Goal: Task Accomplishment & Management: Manage account settings

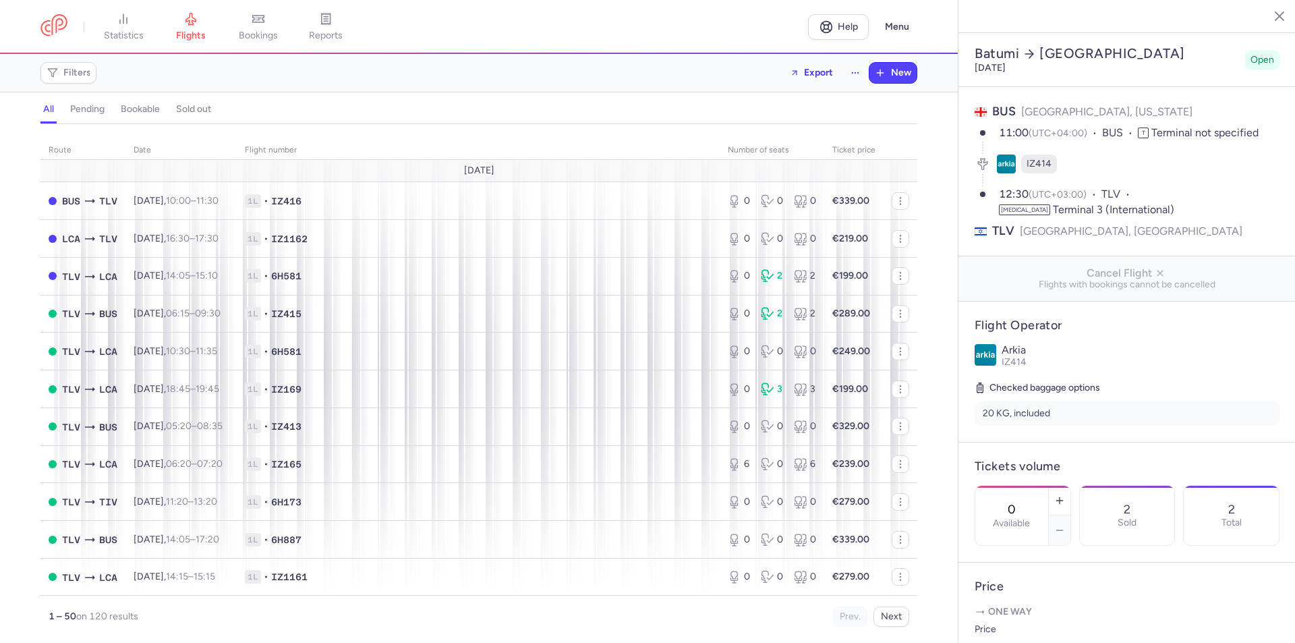
select select "hours"
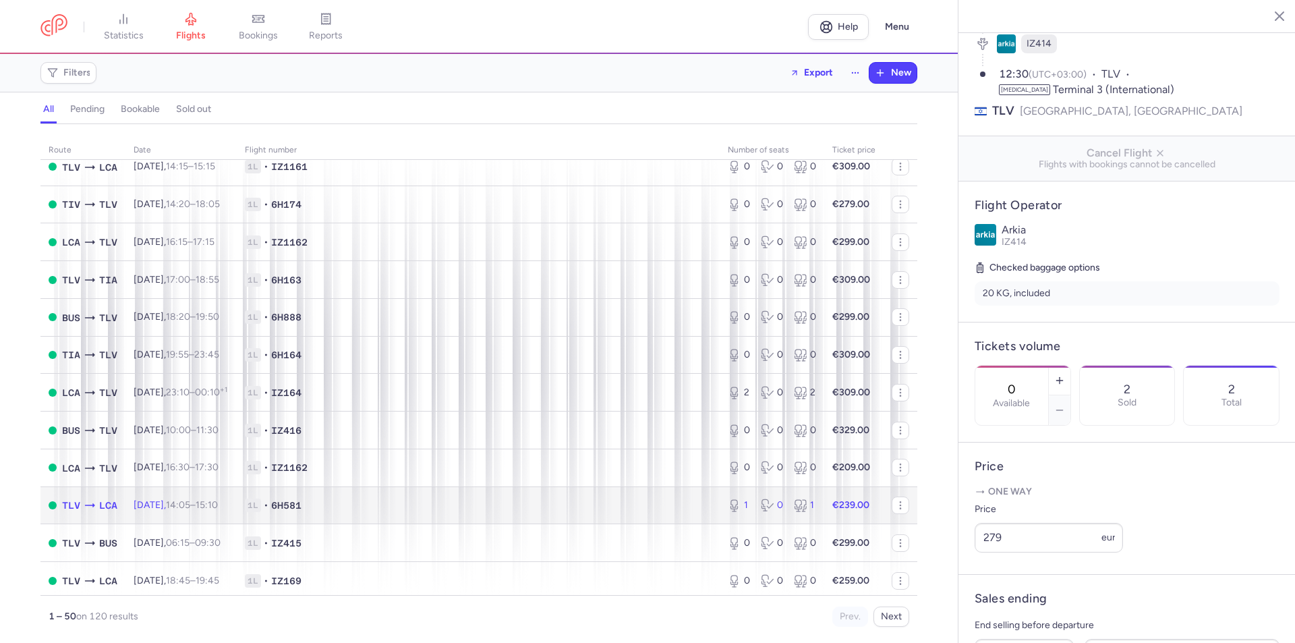
click at [430, 501] on span "1L • 6H581" at bounding box center [478, 505] width 467 height 13
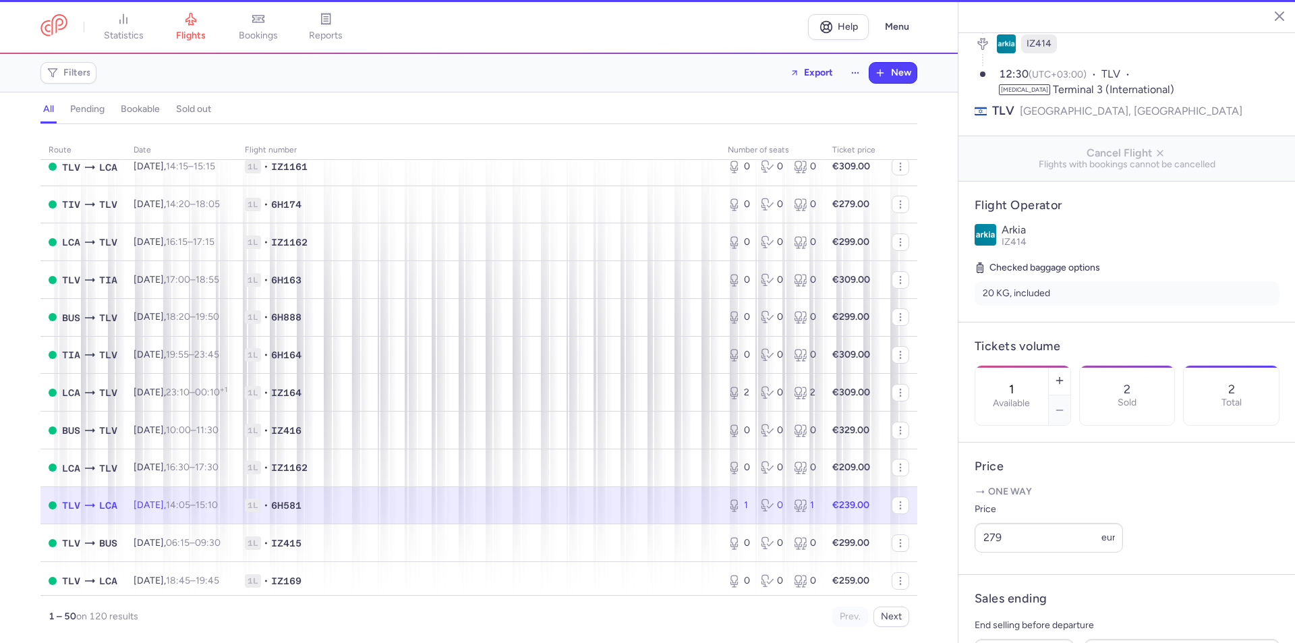
scroll to position [135, 0]
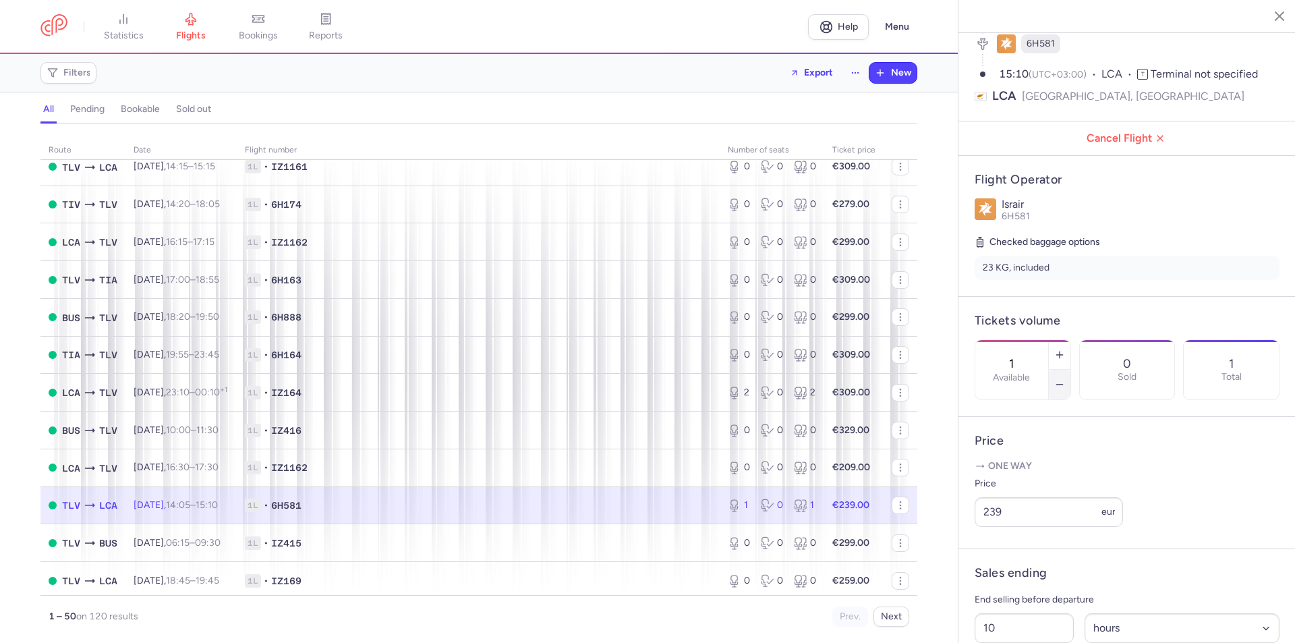
click at [1065, 379] on icon "button" at bounding box center [1059, 384] width 11 height 11
click at [1015, 613] on span "Save changes" at bounding box center [1019, 617] width 67 height 12
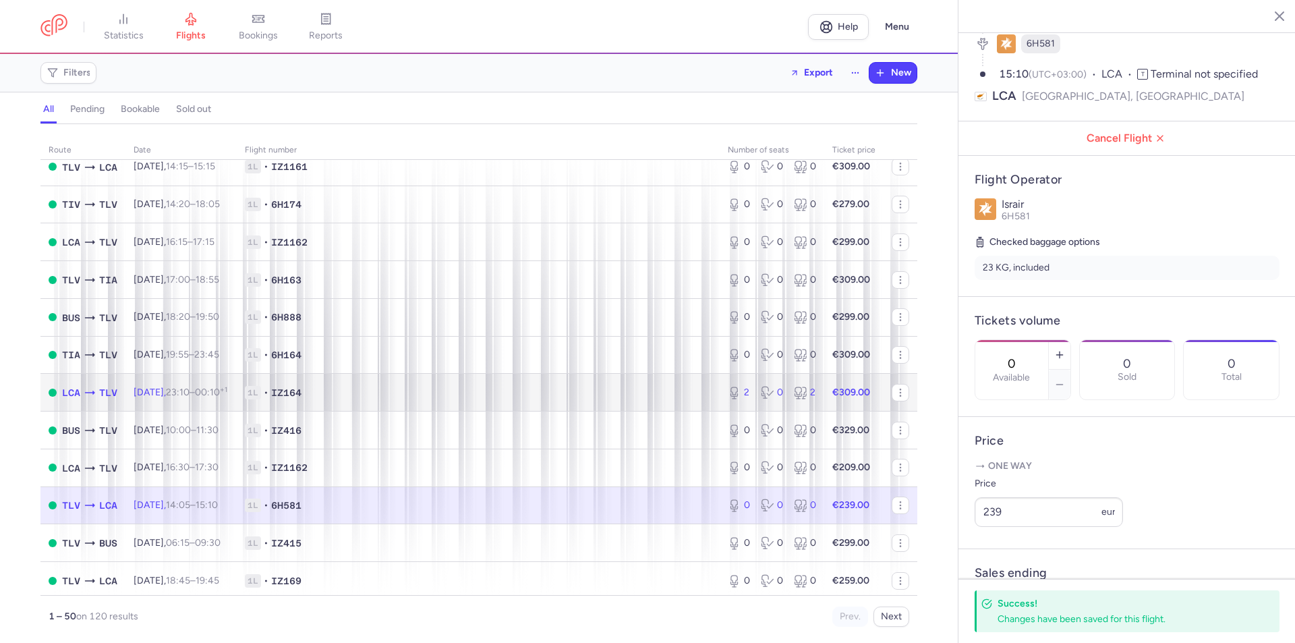
click at [551, 385] on td "1L • IZ164" at bounding box center [478, 393] width 483 height 38
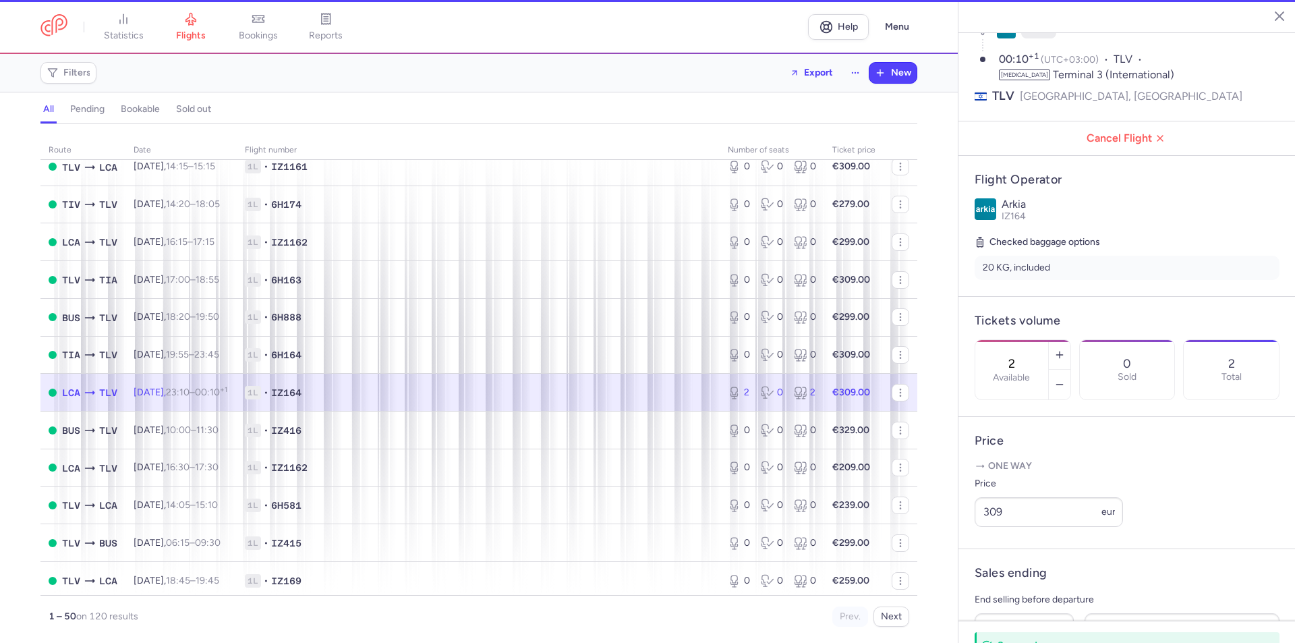
scroll to position [120, 0]
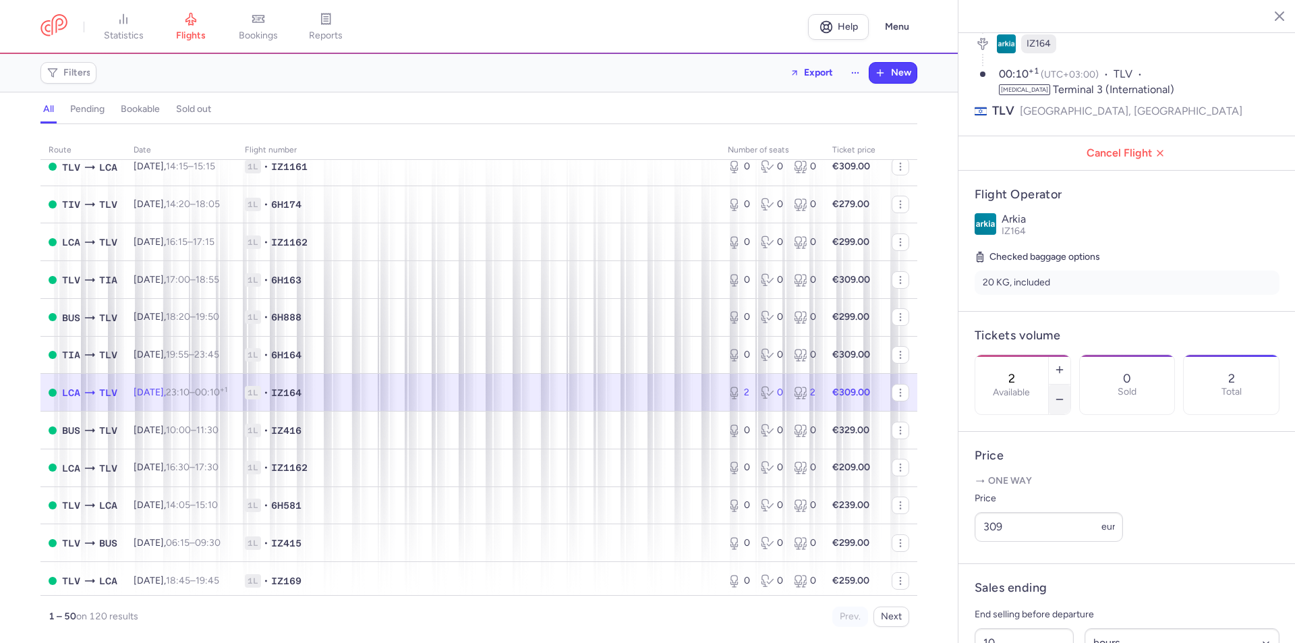
click at [1071, 385] on button "button" at bounding box center [1060, 400] width 22 height 30
click at [1028, 617] on span "Save changes" at bounding box center [1019, 617] width 67 height 12
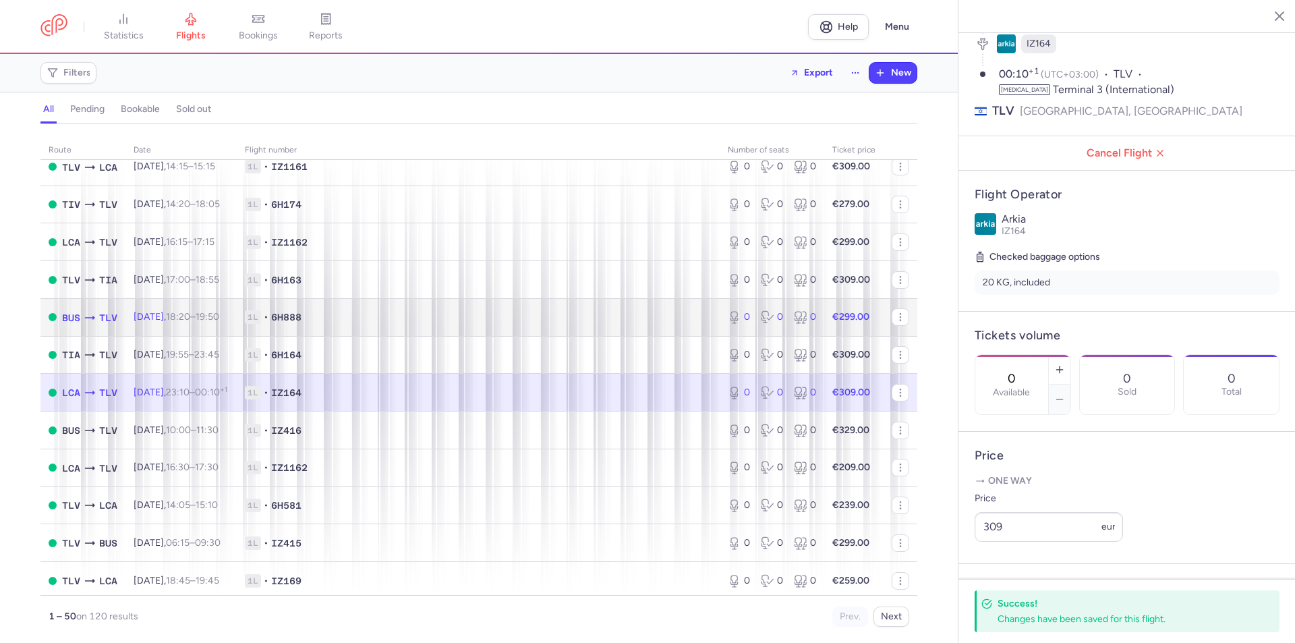
click at [667, 312] on span "1L • 6H888" at bounding box center [478, 316] width 467 height 13
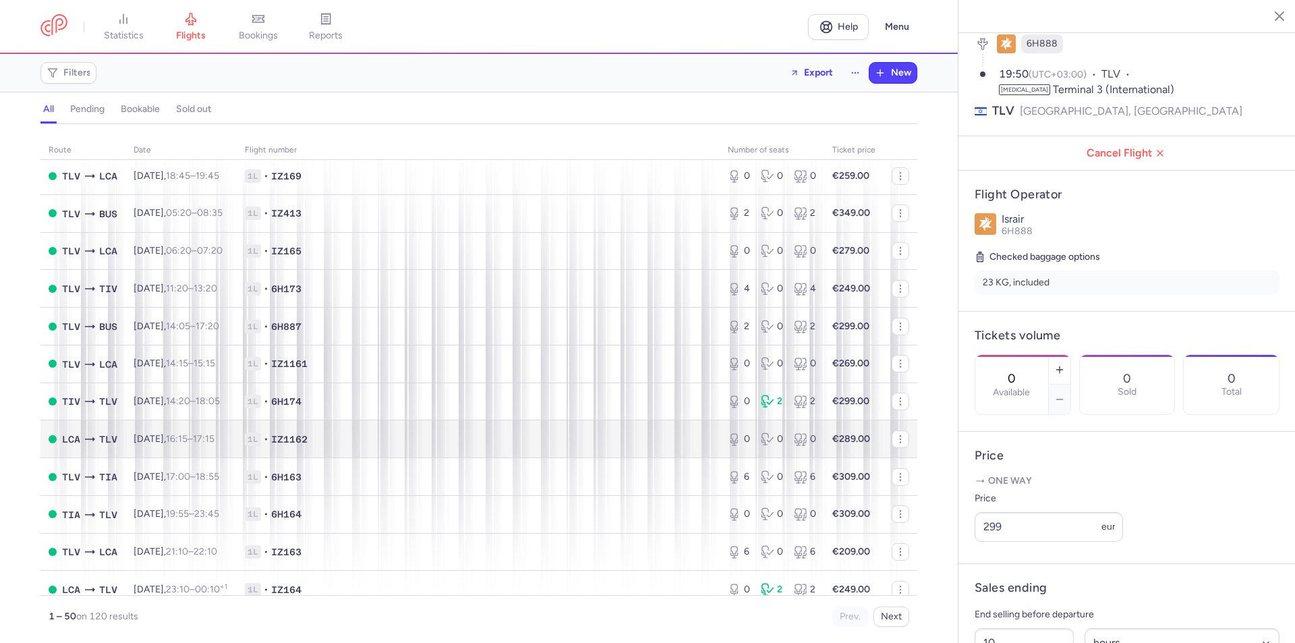
scroll to position [1467, 0]
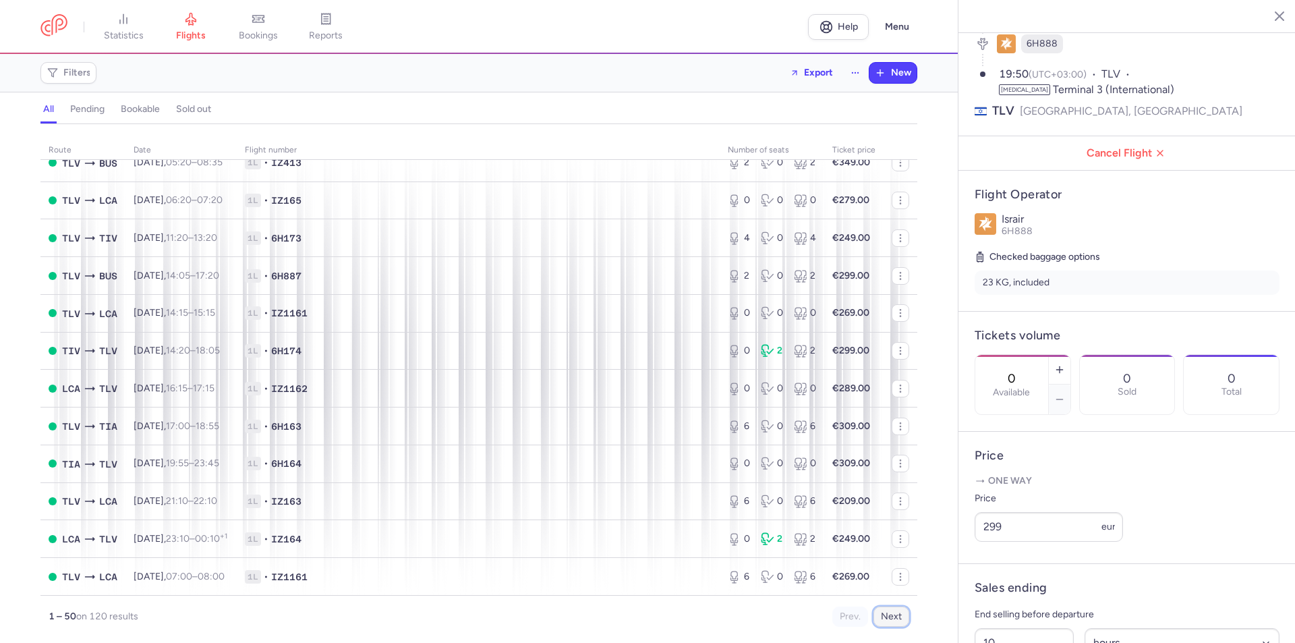
click at [899, 618] on button "Next" at bounding box center [892, 617] width 36 height 20
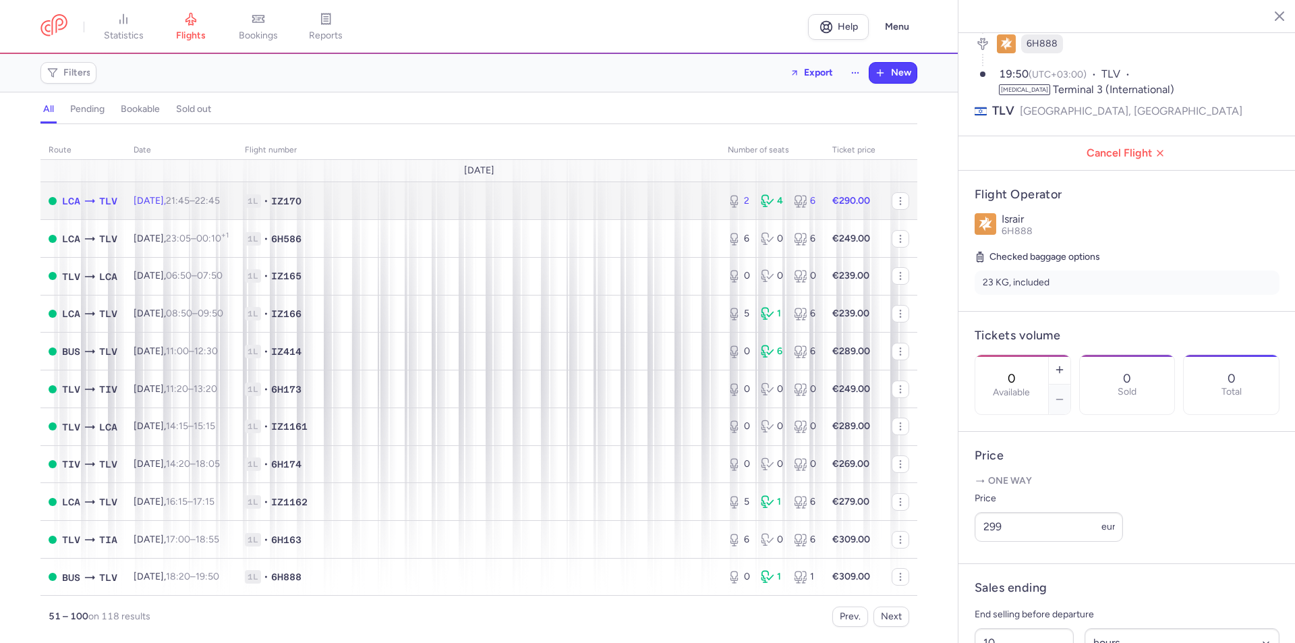
click at [660, 198] on span "1L • IZ170" at bounding box center [478, 200] width 467 height 13
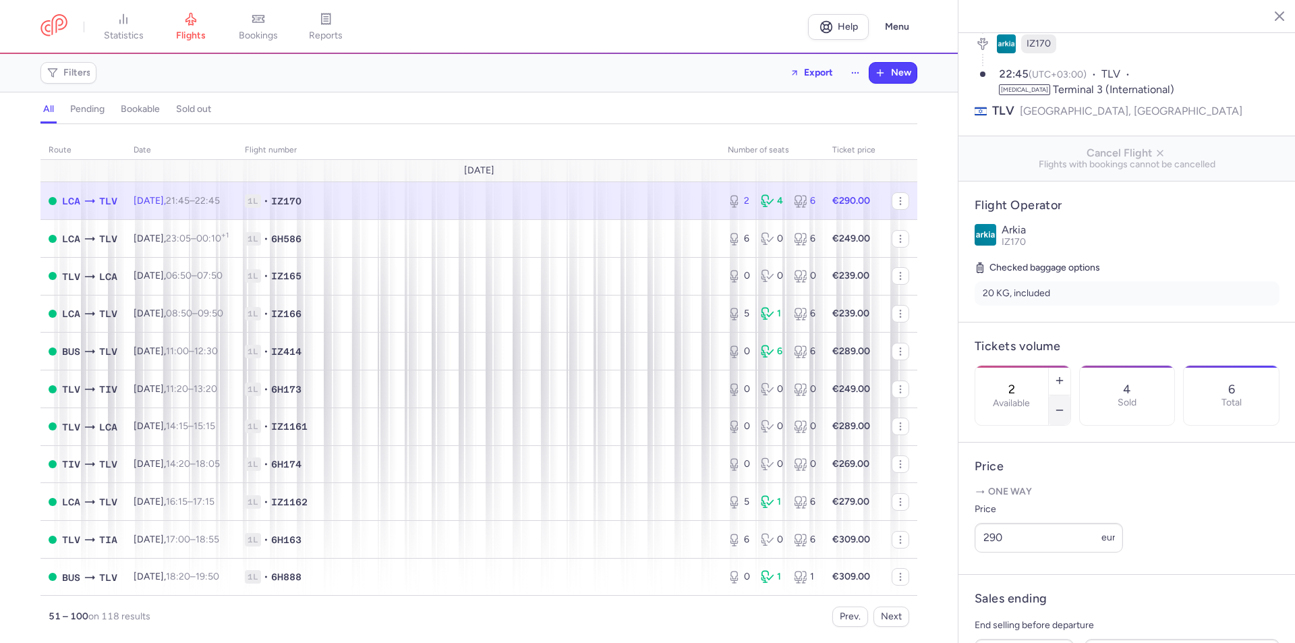
click at [1071, 395] on button "button" at bounding box center [1060, 410] width 22 height 30
click at [1028, 617] on span "Save changes" at bounding box center [1019, 617] width 67 height 12
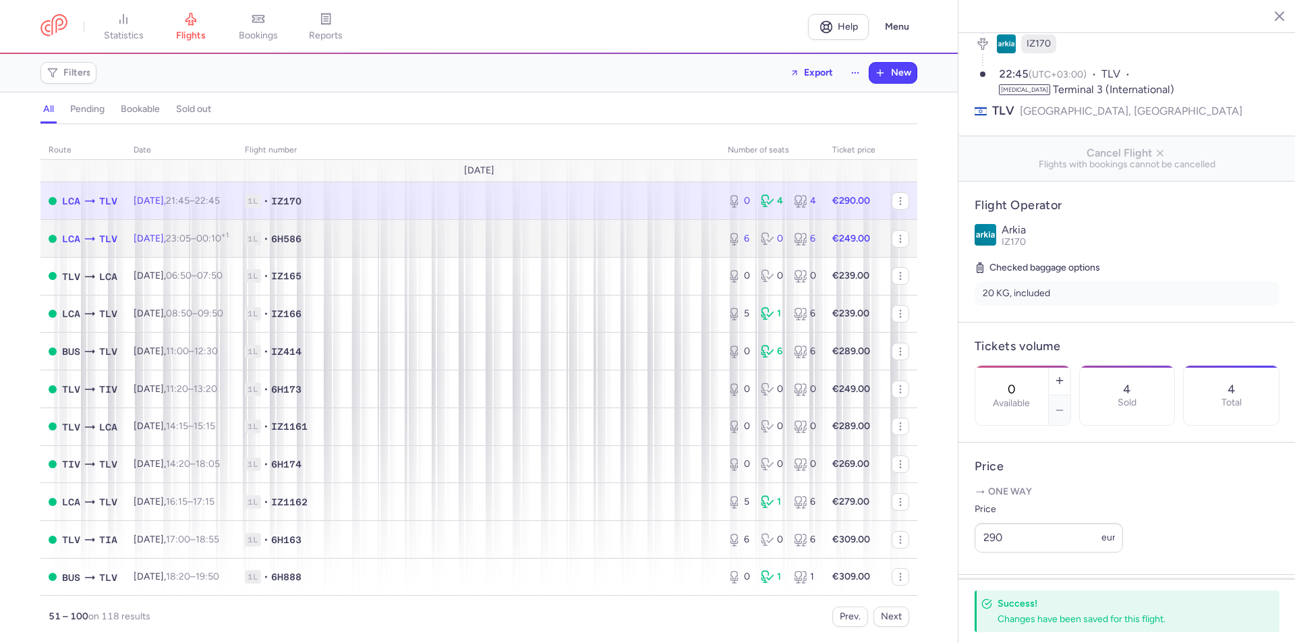
click at [643, 239] on span "1L • 6H586" at bounding box center [478, 238] width 467 height 13
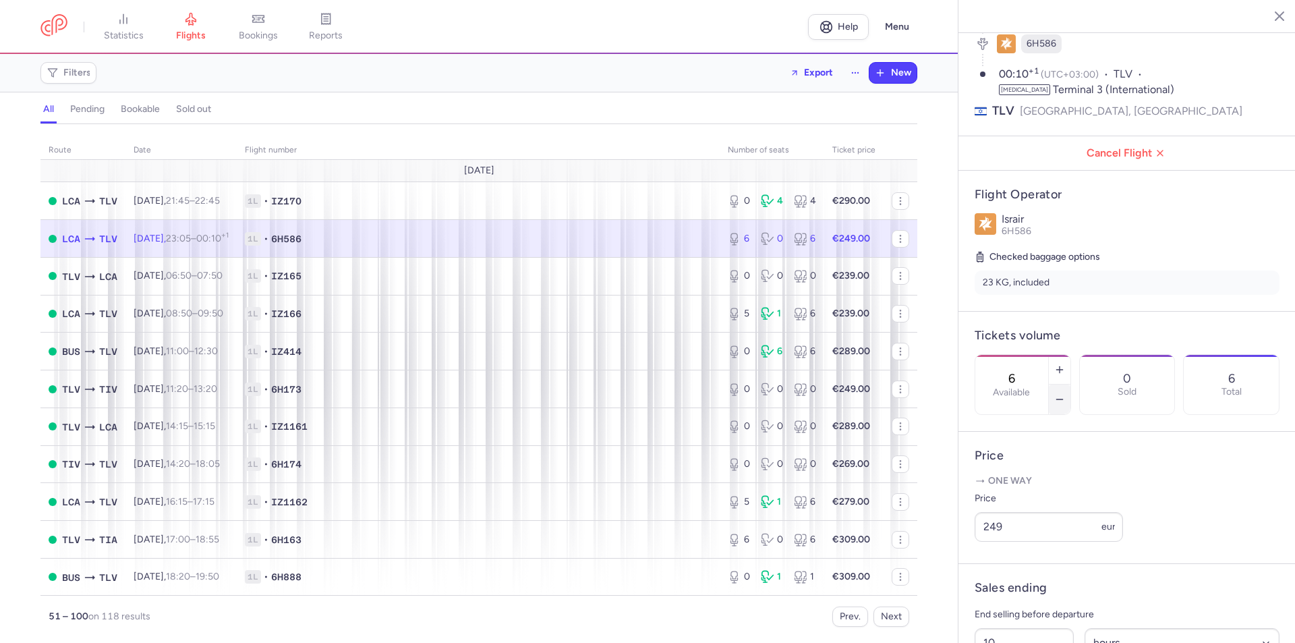
click at [1065, 394] on icon "button" at bounding box center [1059, 399] width 11 height 11
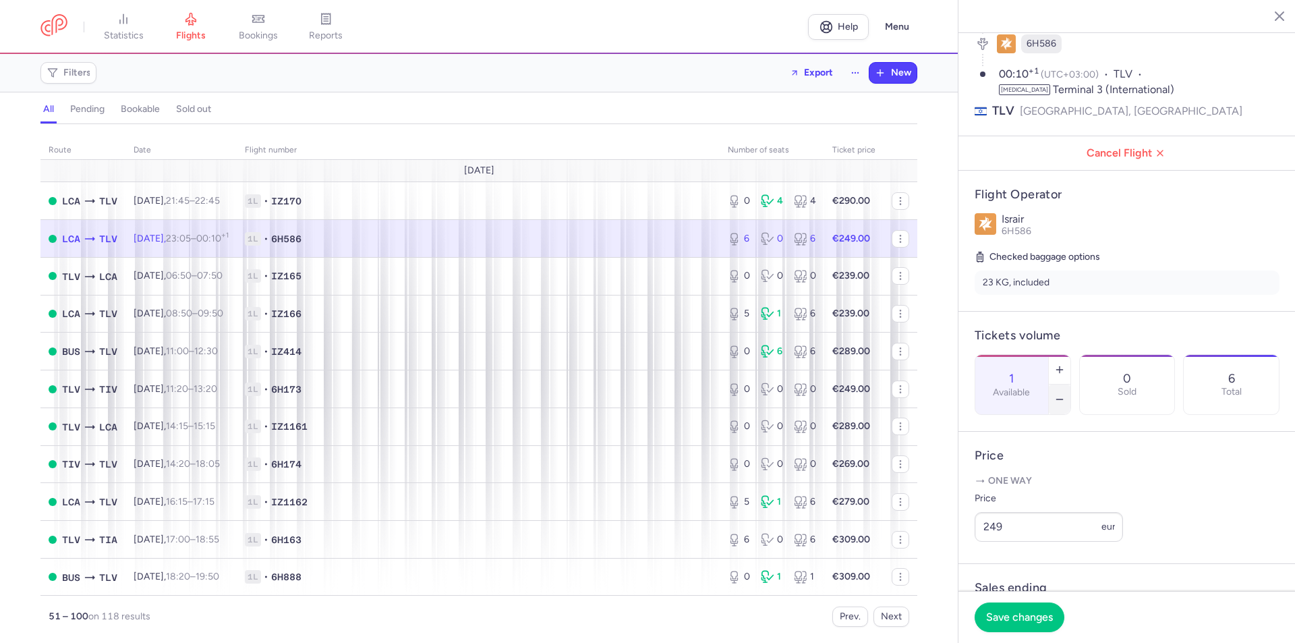
click at [1065, 394] on icon "button" at bounding box center [1059, 399] width 11 height 11
type input "0"
click at [1030, 621] on span "Save changes" at bounding box center [1019, 617] width 67 height 12
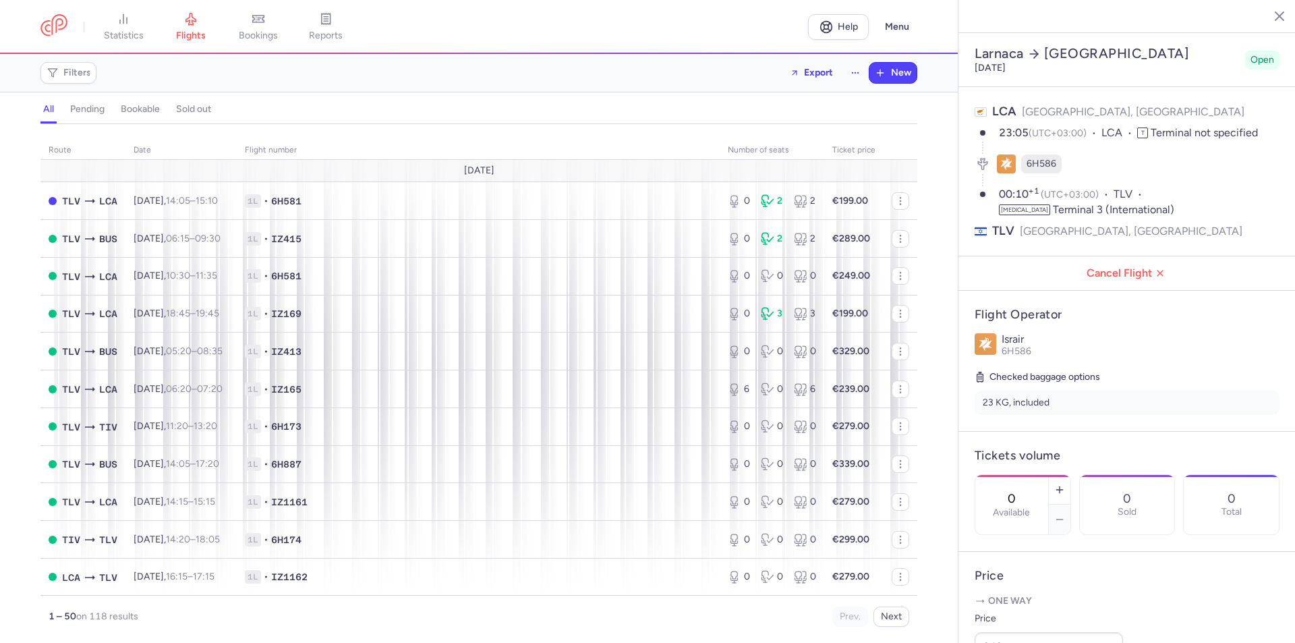
select select "hours"
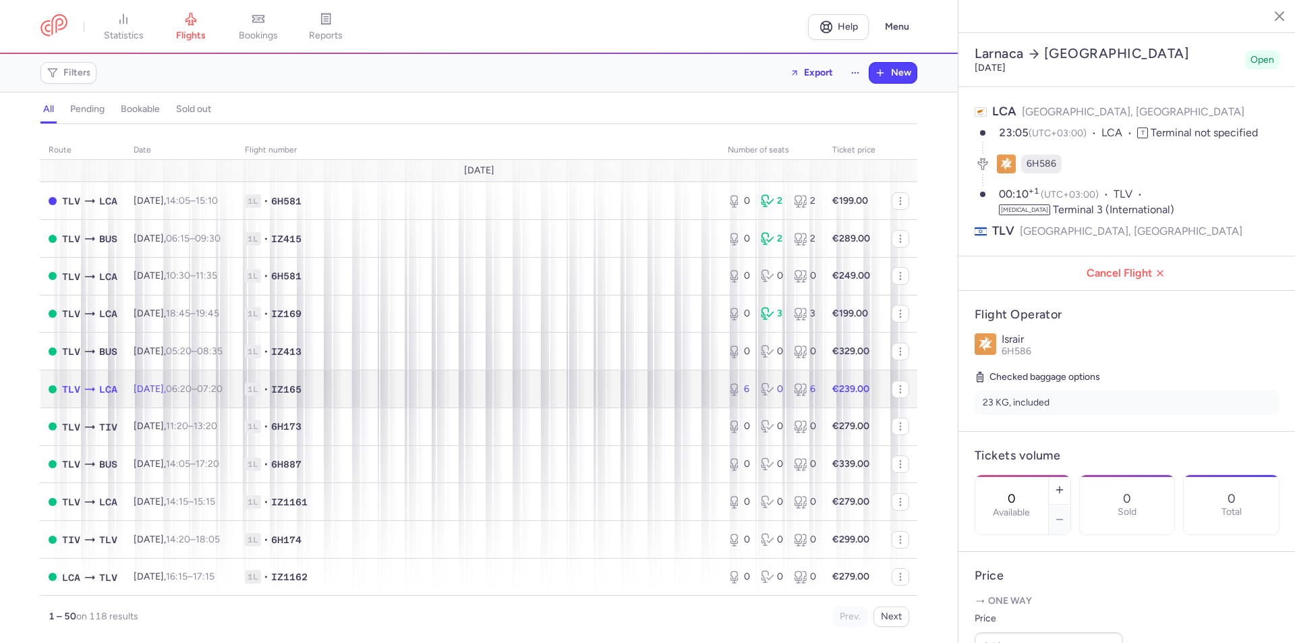
click at [499, 376] on td "1L • IZ165" at bounding box center [478, 389] width 483 height 38
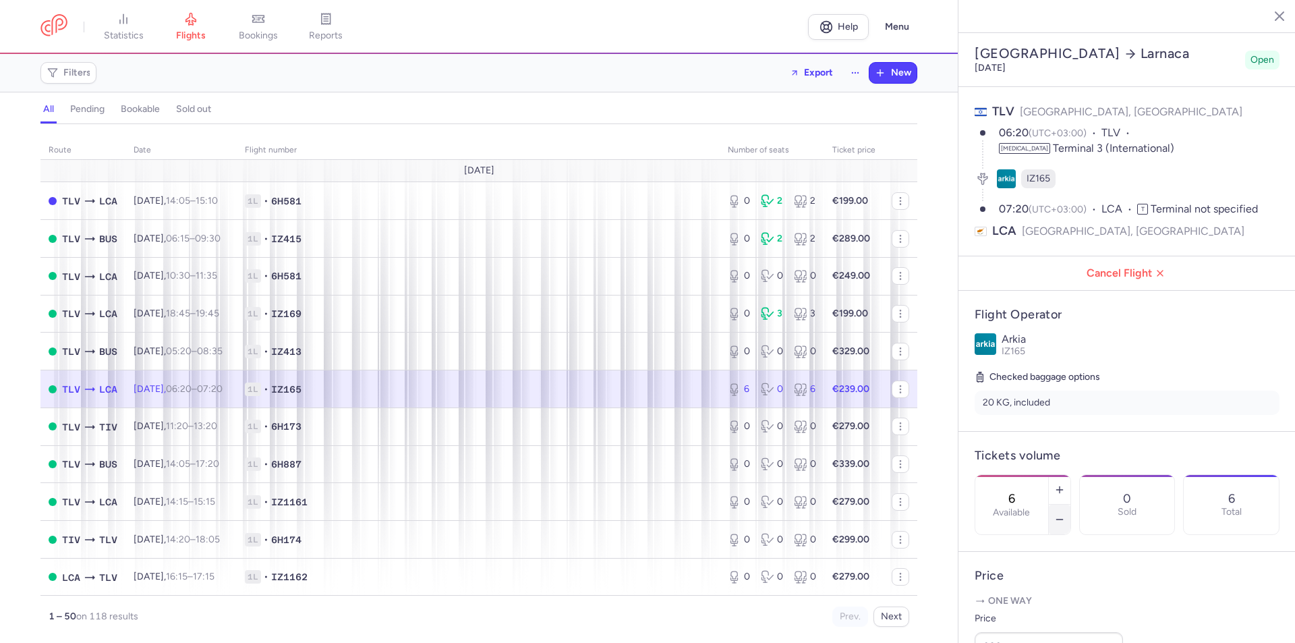
click at [1065, 514] on icon "button" at bounding box center [1059, 519] width 11 height 11
type input "2"
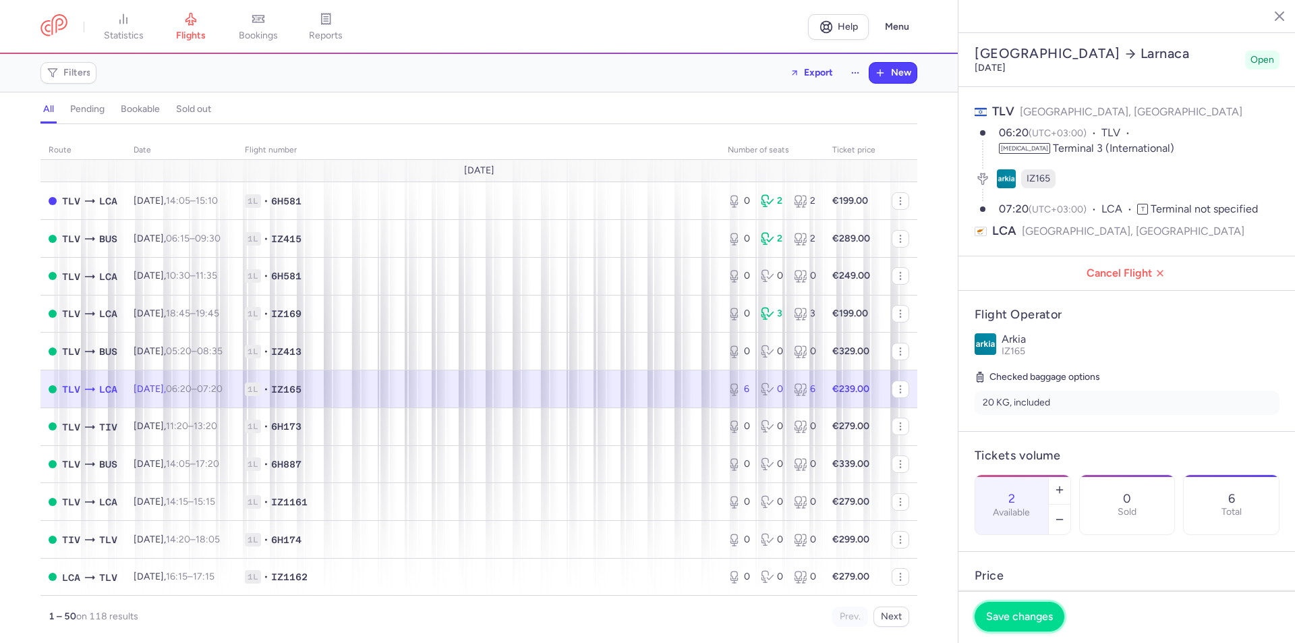
click at [1038, 615] on span "Save changes" at bounding box center [1019, 617] width 67 height 12
